Goal: Information Seeking & Learning: Learn about a topic

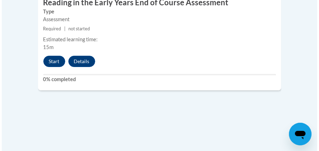
scroll to position [1881, 0]
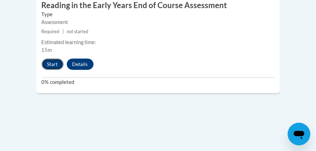
click at [50, 59] on button "Start" at bounding box center [53, 64] width 22 height 11
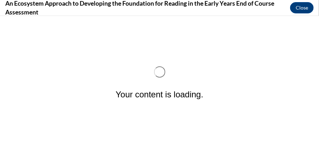
scroll to position [0, 0]
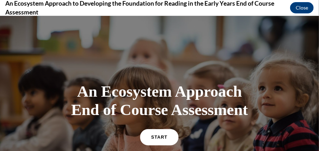
click at [151, 135] on span "START" at bounding box center [159, 136] width 16 height 5
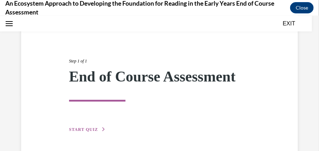
scroll to position [81, 0]
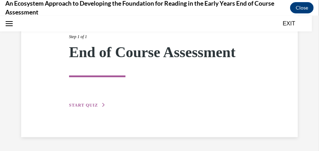
click at [92, 106] on button "START QUIZ" at bounding box center [87, 105] width 37 height 6
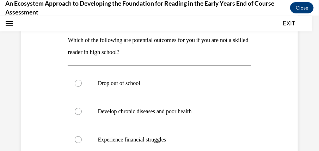
scroll to position [101, 0]
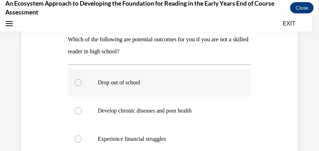
click at [75, 85] on label "Drop out of school" at bounding box center [159, 82] width 183 height 28
click at [75, 85] on input "Drop out of school" at bounding box center [78, 82] width 7 height 7
radio input "true"
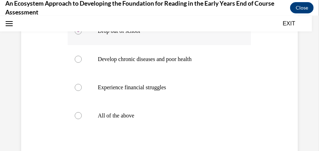
scroll to position [157, 0]
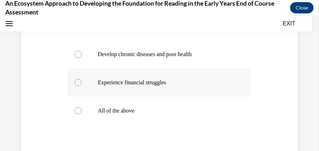
click at [80, 79] on div at bounding box center [78, 82] width 7 height 7
click at [80, 79] on input "Experience financial struggles" at bounding box center [78, 82] width 7 height 7
radio input "true"
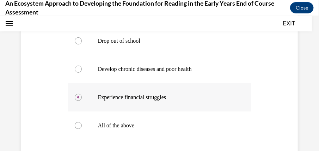
scroll to position [144, 0]
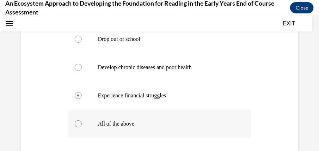
click at [83, 121] on label "All of the above" at bounding box center [159, 123] width 183 height 28
click at [82, 121] on input "All of the above" at bounding box center [78, 123] width 7 height 7
radio input "true"
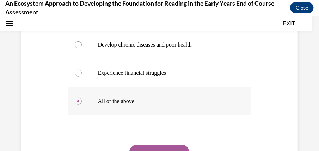
scroll to position [177, 0]
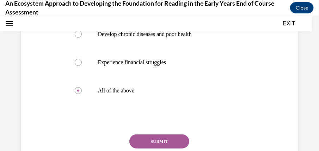
click at [150, 136] on button "SUBMIT" at bounding box center [159, 141] width 60 height 14
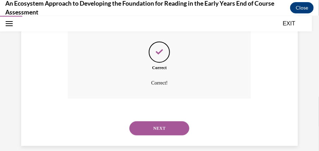
scroll to position [289, 0]
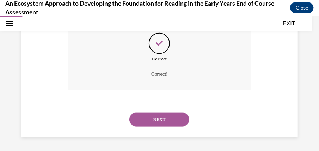
click at [149, 120] on button "NEXT" at bounding box center [159, 119] width 60 height 14
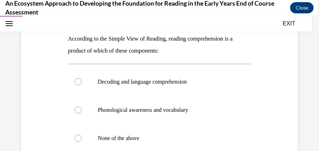
scroll to position [102, 0]
click at [80, 77] on label "Decoding and language comprehension" at bounding box center [159, 81] width 183 height 28
click at [80, 78] on input "Decoding and language comprehension" at bounding box center [78, 81] width 7 height 7
radio input "true"
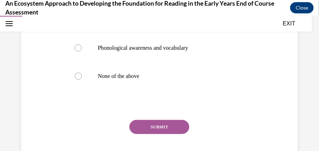
click at [148, 131] on button "SUBMIT" at bounding box center [159, 127] width 60 height 14
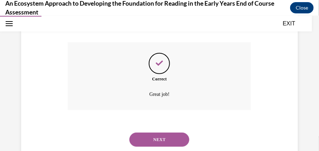
scroll to position [261, 0]
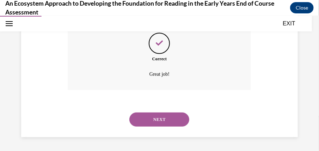
click at [154, 112] on button "NEXT" at bounding box center [159, 119] width 60 height 14
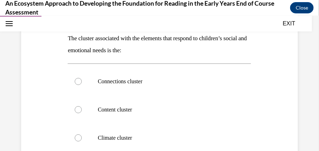
scroll to position [102, 0]
click at [80, 135] on div at bounding box center [78, 137] width 7 height 7
click at [80, 135] on input "Climate cluster" at bounding box center [78, 137] width 7 height 7
radio input "true"
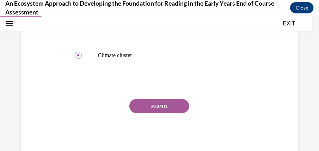
click at [141, 106] on button "SUBMIT" at bounding box center [159, 106] width 60 height 14
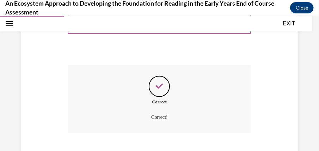
scroll to position [261, 0]
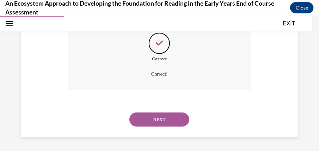
click at [151, 125] on button "NEXT" at bounding box center [159, 119] width 60 height 14
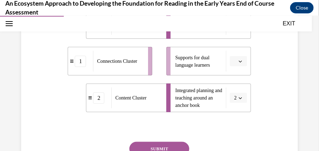
scroll to position [160, 0]
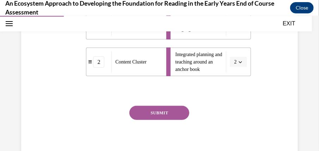
click at [166, 118] on button "SUBMIT" at bounding box center [159, 112] width 60 height 14
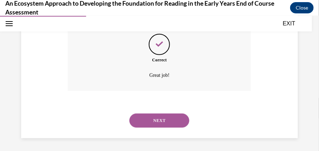
scroll to position [280, 0]
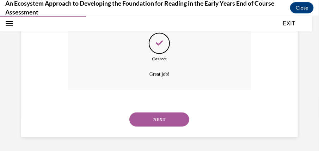
click at [176, 120] on button "NEXT" at bounding box center [159, 119] width 60 height 14
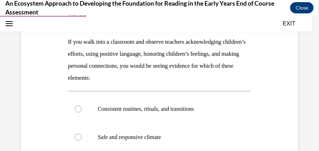
scroll to position [99, 0]
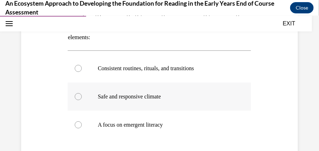
click at [126, 97] on p "Safe and responsive climate" at bounding box center [166, 96] width 136 height 7
click at [82, 97] on input "Safe and responsive climate" at bounding box center [78, 96] width 7 height 7
radio input "true"
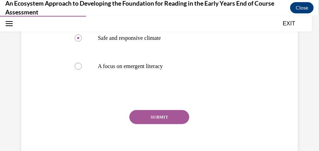
click at [154, 116] on button "SUBMIT" at bounding box center [159, 117] width 60 height 14
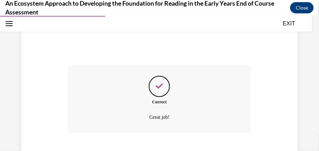
scroll to position [285, 0]
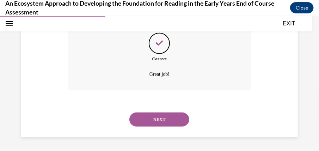
click at [164, 121] on button "NEXT" at bounding box center [159, 119] width 60 height 14
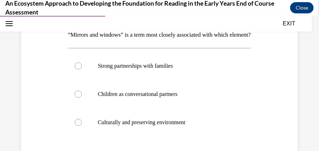
scroll to position [105, 0]
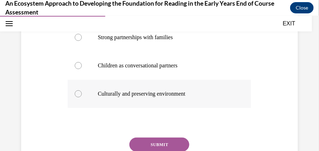
click at [144, 97] on p "Culturally and preserving environment" at bounding box center [166, 93] width 136 height 7
click at [82, 97] on input "Culturally and preserving environment" at bounding box center [78, 93] width 7 height 7
radio input "true"
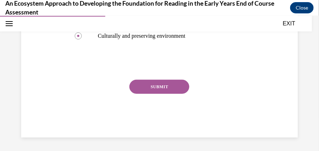
click at [158, 93] on button "SUBMIT" at bounding box center [159, 86] width 60 height 14
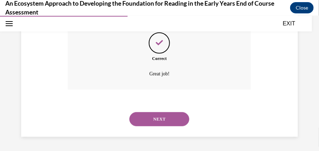
scroll to position [261, 0]
click at [169, 120] on button "NEXT" at bounding box center [159, 119] width 60 height 14
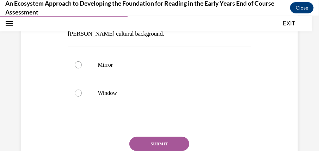
scroll to position [154, 0]
click at [106, 61] on p "Mirror" at bounding box center [166, 64] width 136 height 7
click at [82, 61] on input "Mirror" at bounding box center [78, 64] width 7 height 7
radio input "true"
click at [171, 136] on button "SUBMIT" at bounding box center [159, 143] width 60 height 14
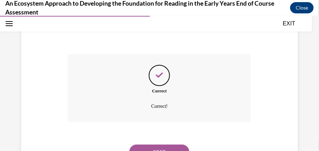
scroll to position [257, 0]
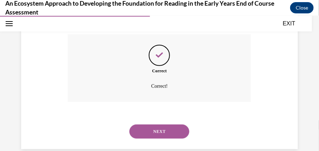
click at [173, 124] on button "NEXT" at bounding box center [159, 131] width 60 height 14
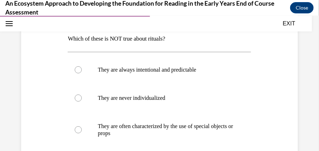
scroll to position [103, 0]
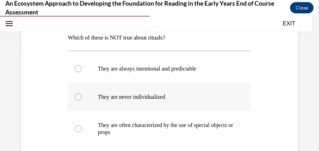
click at [142, 92] on label "They are never individualized" at bounding box center [159, 96] width 183 height 28
click at [82, 93] on input "They are never individualized" at bounding box center [78, 96] width 7 height 7
radio input "true"
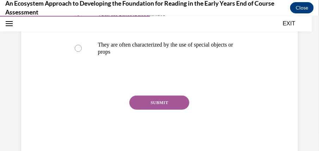
click at [154, 99] on button "SUBMIT" at bounding box center [159, 102] width 60 height 14
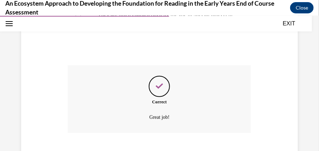
scroll to position [256, 0]
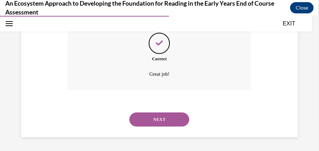
click at [157, 112] on button "NEXT" at bounding box center [159, 119] width 60 height 14
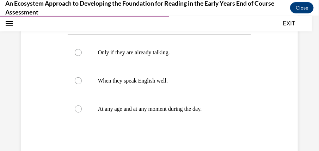
scroll to position [120, 0]
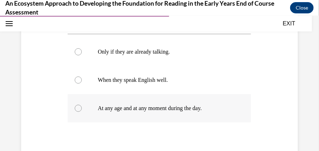
click at [202, 109] on p "At any age and at any moment during the day." at bounding box center [166, 107] width 136 height 7
click at [82, 109] on input "At any age and at any moment during the day." at bounding box center [78, 107] width 7 height 7
radio input "true"
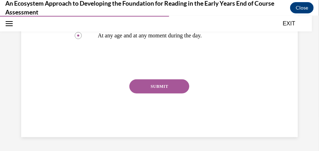
click at [152, 92] on button "SUBMIT" at bounding box center [159, 86] width 60 height 14
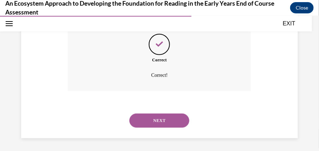
scroll to position [249, 0]
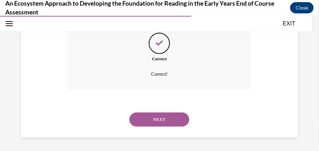
click at [157, 116] on button "NEXT" at bounding box center [159, 119] width 60 height 14
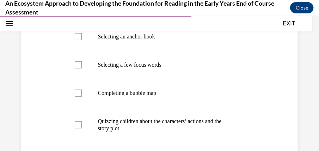
scroll to position [146, 0]
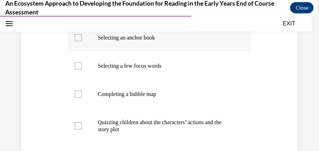
click at [75, 41] on label "Selecting an anchor book" at bounding box center [159, 37] width 183 height 28
click at [75, 41] on input "Selecting an anchor book" at bounding box center [78, 37] width 7 height 7
checkbox input "true"
click at [78, 68] on div at bounding box center [78, 65] width 7 height 7
click at [78, 68] on input "Selecting a few focus words" at bounding box center [78, 65] width 7 height 7
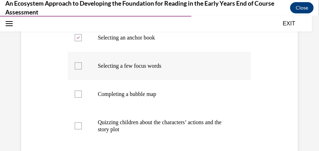
checkbox input "true"
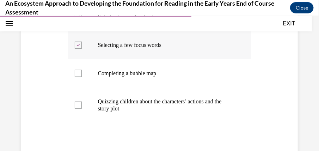
scroll to position [171, 0]
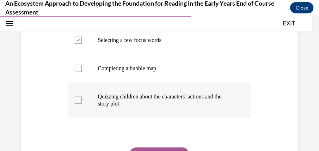
click at [80, 103] on div at bounding box center [78, 99] width 7 height 7
click at [80, 103] on input "Quizzing children about the characters’ actions and the story plot" at bounding box center [78, 99] width 7 height 7
checkbox input "true"
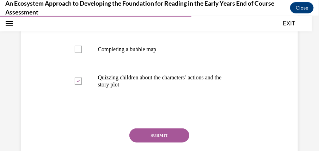
click at [139, 137] on button "SUBMIT" at bounding box center [159, 135] width 60 height 14
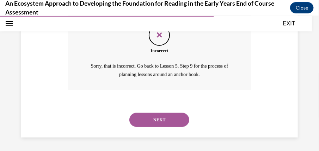
scroll to position [305, 0]
click at [153, 131] on div "NEXT" at bounding box center [159, 119] width 183 height 28
click at [137, 117] on button "NEXT" at bounding box center [159, 119] width 60 height 14
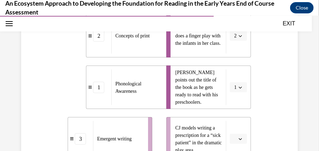
scroll to position [214, 0]
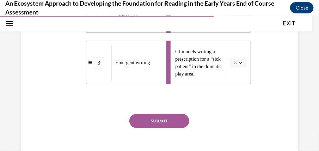
click at [147, 126] on button "SUBMIT" at bounding box center [159, 121] width 60 height 14
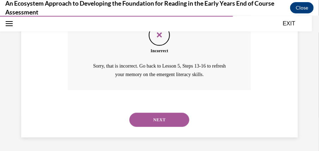
scroll to position [345, 0]
click at [147, 114] on button "NEXT" at bounding box center [159, 119] width 60 height 14
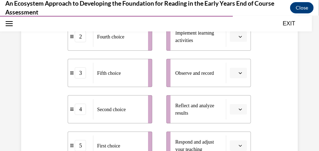
scroll to position [185, 0]
click at [95, 77] on div "Fifth choice" at bounding box center [118, 72] width 50 height 20
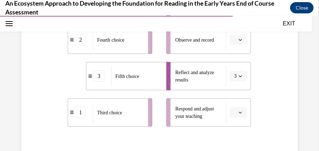
scroll to position [218, 0]
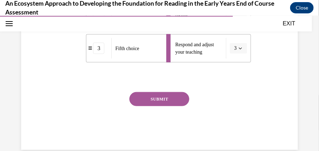
click at [147, 92] on button "SUBMIT" at bounding box center [159, 99] width 60 height 14
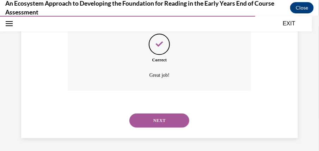
scroll to position [352, 0]
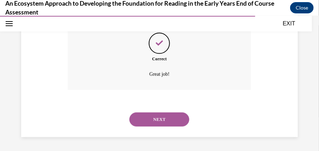
click at [150, 122] on button "NEXT" at bounding box center [159, 119] width 60 height 14
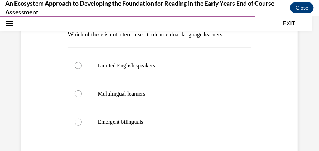
scroll to position [106, 0]
click at [131, 67] on p "Limited English speakers" at bounding box center [166, 64] width 136 height 7
click at [82, 67] on input "Limited English speakers" at bounding box center [78, 64] width 7 height 7
radio input "true"
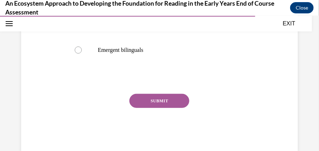
click at [154, 100] on button "SUBMIT" at bounding box center [159, 100] width 60 height 14
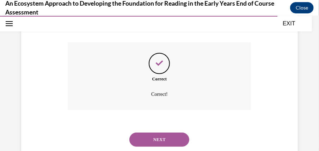
scroll to position [249, 0]
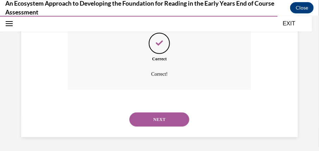
click at [166, 113] on button "NEXT" at bounding box center [159, 119] width 60 height 14
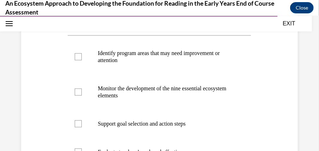
scroll to position [132, 0]
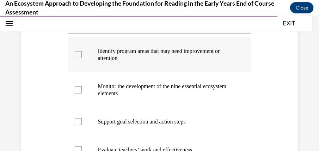
click at [74, 51] on label "Identify program areas that may need improvement or attention" at bounding box center [159, 54] width 183 height 35
click at [75, 51] on input "Identify program areas that may need improvement or attention" at bounding box center [78, 54] width 7 height 7
checkbox input "true"
click at [84, 85] on label "Monitor the development of the nine essential ecosystem elements" at bounding box center [159, 89] width 183 height 35
click at [82, 86] on input "Monitor the development of the nine essential ecosystem elements" at bounding box center [78, 89] width 7 height 7
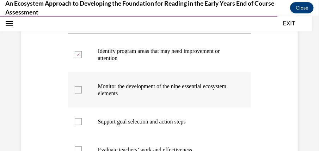
checkbox input "true"
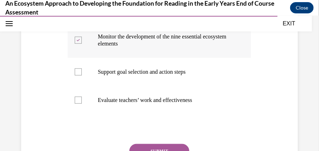
scroll to position [183, 0]
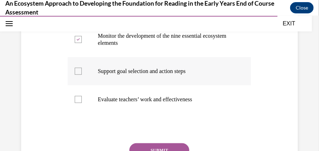
click at [86, 75] on label "Support goal selection and action steps" at bounding box center [159, 71] width 183 height 28
click at [82, 74] on input "Support goal selection and action steps" at bounding box center [78, 70] width 7 height 7
checkbox input "true"
click at [79, 95] on label "Evaluate teachers’ work and effectiveness" at bounding box center [159, 99] width 183 height 28
click at [79, 96] on input "Evaluate teachers’ work and effectiveness" at bounding box center [78, 99] width 7 height 7
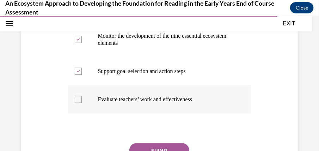
checkbox input "true"
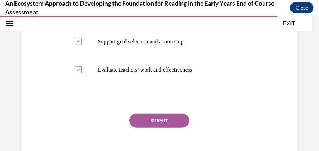
click at [148, 123] on button "SUBMIT" at bounding box center [159, 120] width 60 height 14
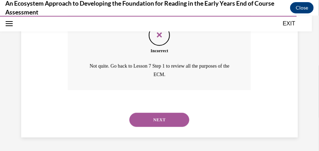
scroll to position [312, 0]
click at [152, 126] on button "NEXT" at bounding box center [159, 119] width 60 height 14
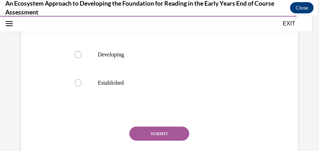
scroll to position [194, 0]
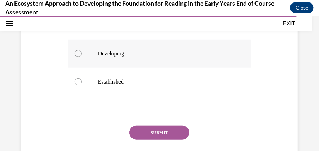
click at [79, 57] on div at bounding box center [78, 53] width 7 height 7
click at [79, 57] on input "Developing" at bounding box center [78, 53] width 7 height 7
radio input "true"
click at [145, 139] on button "SUBMIT" at bounding box center [159, 132] width 60 height 14
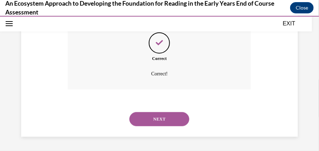
scroll to position [309, 0]
click at [154, 123] on button "NEXT" at bounding box center [159, 119] width 60 height 14
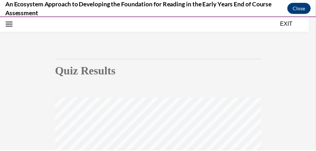
scroll to position [0, 0]
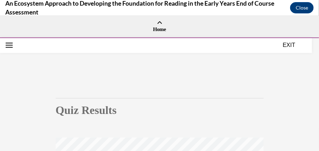
click at [289, 46] on button "EXIT" at bounding box center [289, 45] width 42 height 8
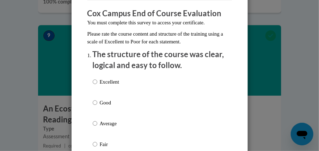
scroll to position [91, 0]
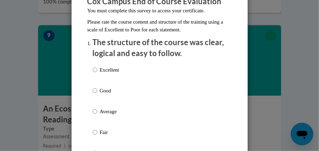
click at [102, 67] on p "Excellent" at bounding box center [109, 70] width 19 height 8
click at [97, 67] on input "Excellent" at bounding box center [95, 70] width 5 height 8
radio input "true"
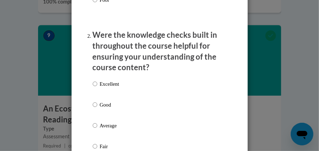
click at [106, 82] on p "Excellent" at bounding box center [109, 84] width 19 height 8
click at [97, 82] on input "Excellent" at bounding box center [95, 84] width 5 height 8
radio input "true"
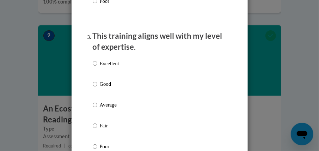
click at [104, 60] on p "Excellent" at bounding box center [109, 64] width 19 height 8
click at [97, 60] on input "Excellent" at bounding box center [95, 64] width 5 height 8
radio input "true"
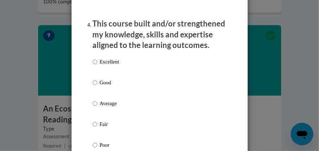
click at [106, 59] on p "Excellent" at bounding box center [109, 62] width 19 height 8
click at [97, 59] on input "Excellent" at bounding box center [95, 62] width 5 height 8
radio input "true"
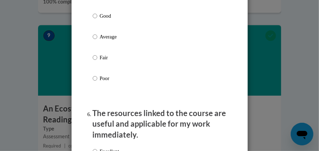
click at [104, 34] on p "Average" at bounding box center [109, 37] width 19 height 8
click at [97, 34] on input "Average" at bounding box center [95, 37] width 5 height 8
radio input "true"
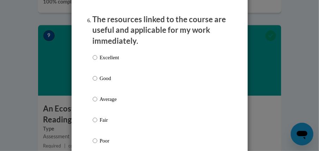
click at [107, 59] on p "Excellent" at bounding box center [109, 58] width 19 height 8
click at [97, 59] on input "Excellent" at bounding box center [95, 58] width 5 height 8
radio input "true"
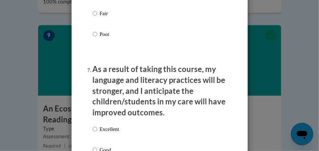
click at [107, 128] on p "Excellent" at bounding box center [109, 129] width 19 height 8
click at [97, 128] on input "Excellent" at bounding box center [95, 129] width 5 height 8
radio input "true"
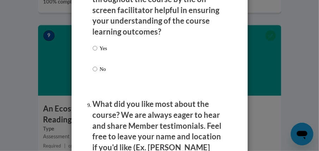
click at [103, 51] on label "Yes" at bounding box center [100, 53] width 14 height 19
click at [97, 51] on input "Yes" at bounding box center [95, 48] width 5 height 8
radio input "true"
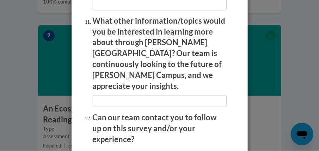
scroll to position [1522, 0]
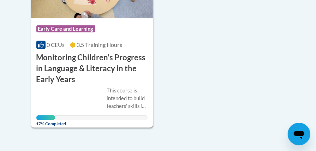
scroll to position [429, 0]
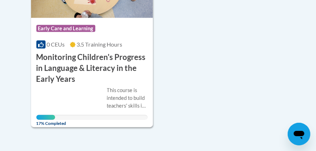
click at [59, 84] on h3 "Monitoring Children's Progress in Language & Literacy in the Early Years" at bounding box center [91, 68] width 111 height 32
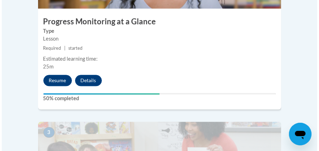
scroll to position [550, 0]
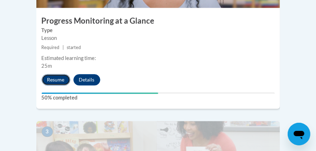
click at [51, 74] on button "Resume" at bounding box center [56, 79] width 29 height 11
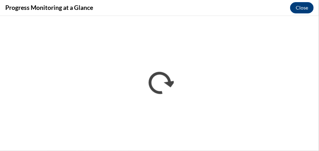
scroll to position [0, 0]
